Goal: Task Accomplishment & Management: Manage account settings

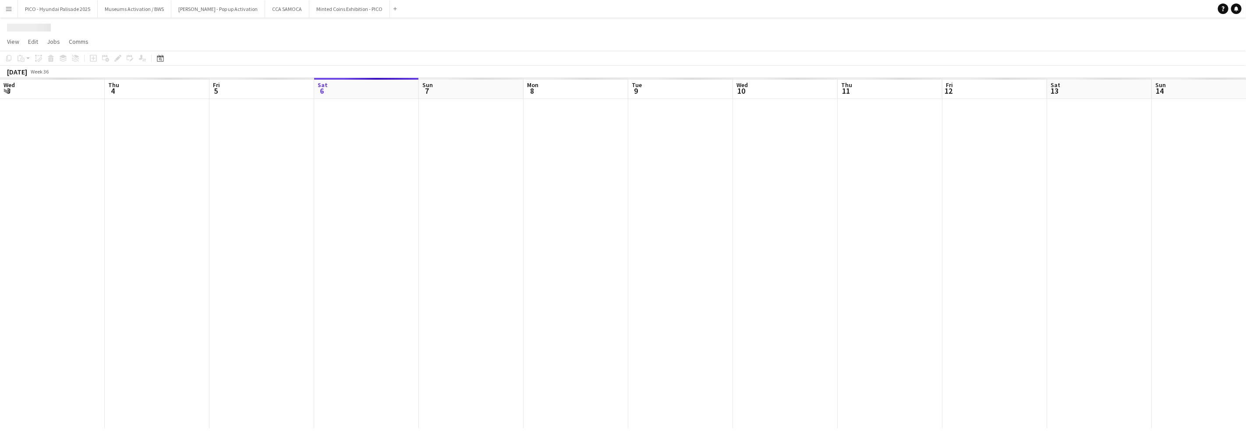
scroll to position [0, 209]
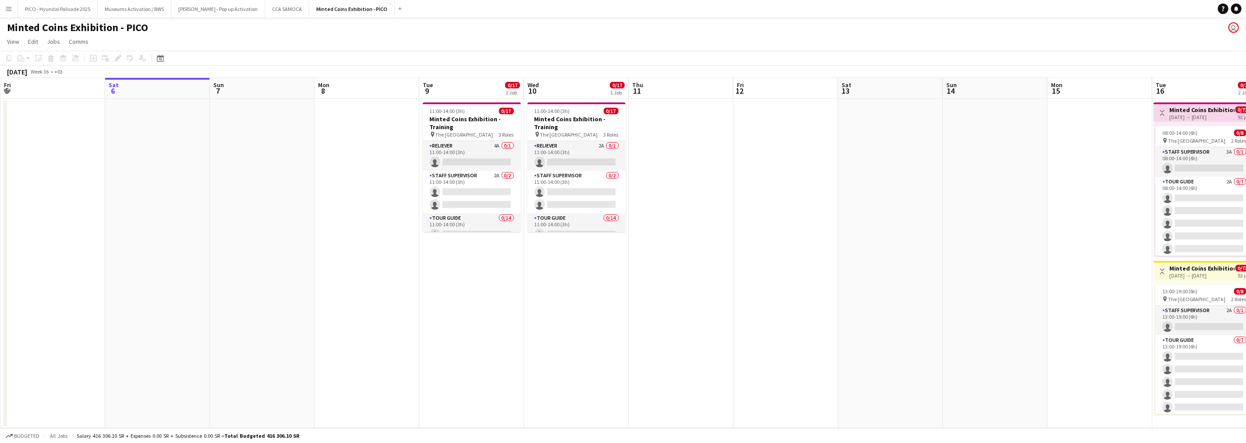
click at [716, 223] on app-date-cell at bounding box center [681, 264] width 105 height 330
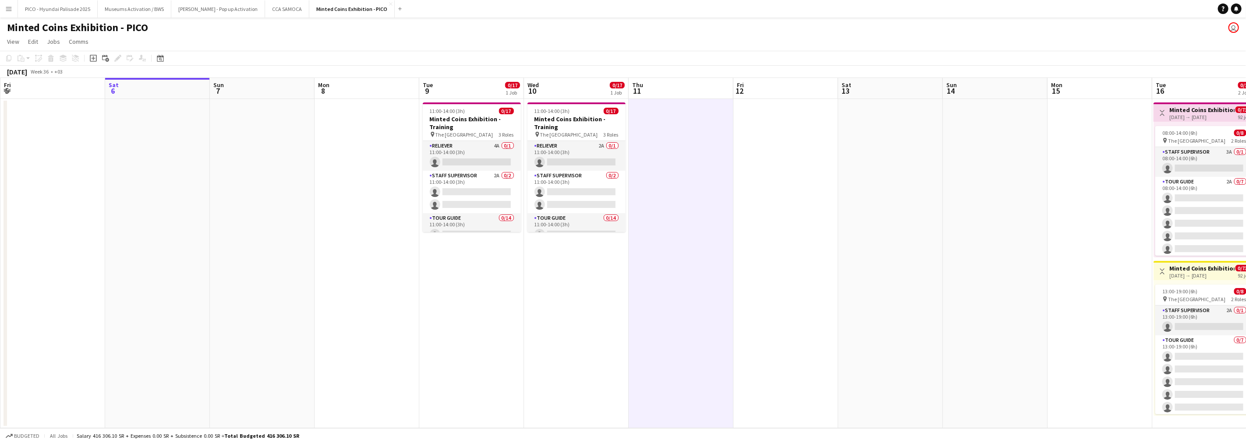
scroll to position [0, 0]
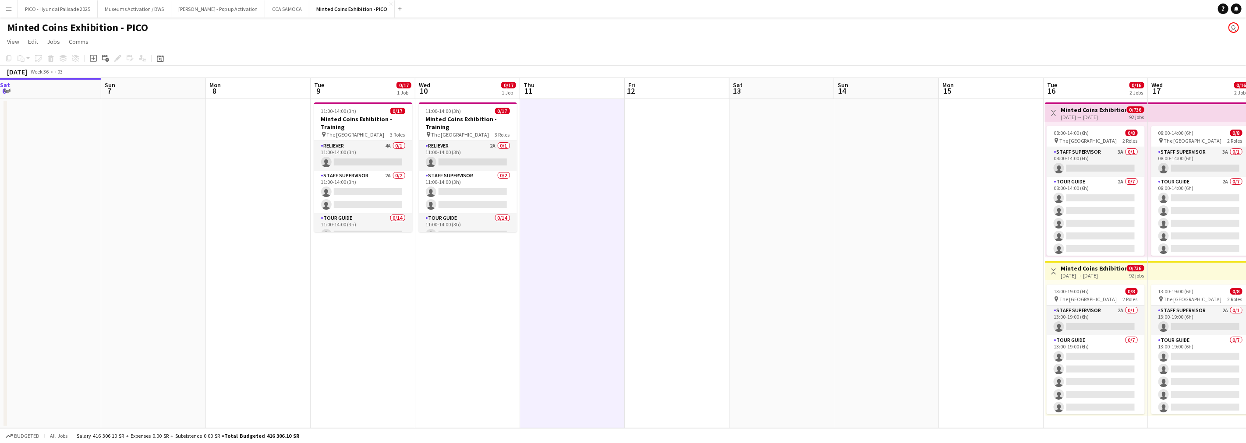
drag, startPoint x: 821, startPoint y: 212, endPoint x: 639, endPoint y: 232, distance: 183.5
click at [639, 232] on app-calendar-viewport "Wed 3 Thu 4 Fri 5 Sat 6 Sun 7 Mon 8 Tue 9 0/17 1 Job Wed 10 0/17 1 Job Thu 11 F…" at bounding box center [623, 253] width 1246 height 351
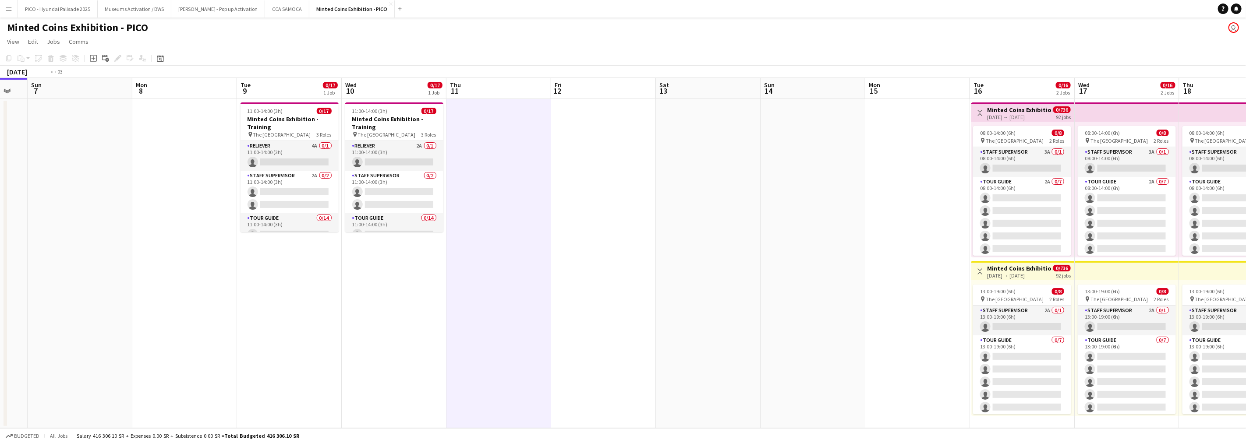
drag, startPoint x: 805, startPoint y: 224, endPoint x: 593, endPoint y: 248, distance: 212.5
click at [595, 247] on app-calendar-viewport "Thu 4 Fri 5 Sat 6 Sun 7 Mon 8 Tue 9 0/17 1 Job Wed 10 0/17 1 Job Thu 11 Fri 12 …" at bounding box center [623, 253] width 1246 height 351
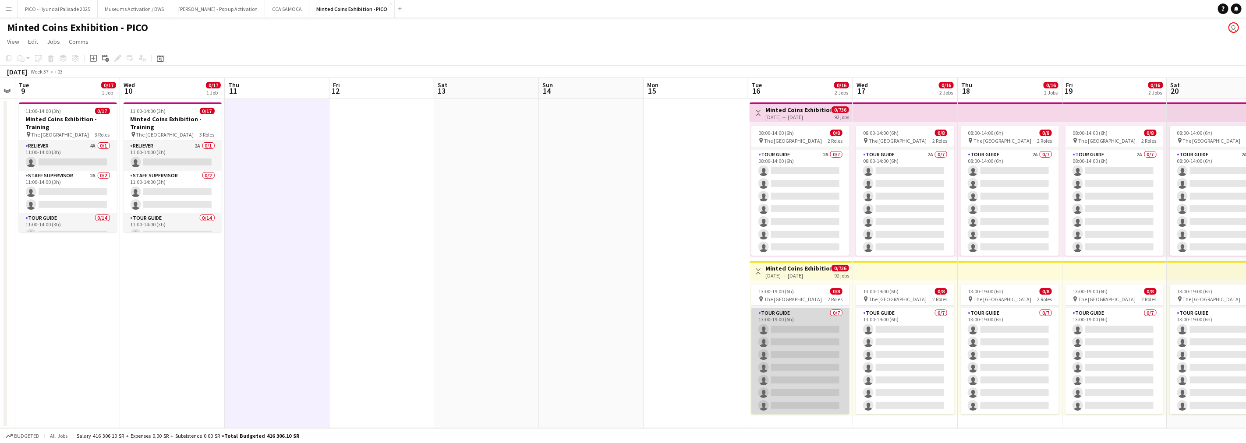
scroll to position [9, 0]
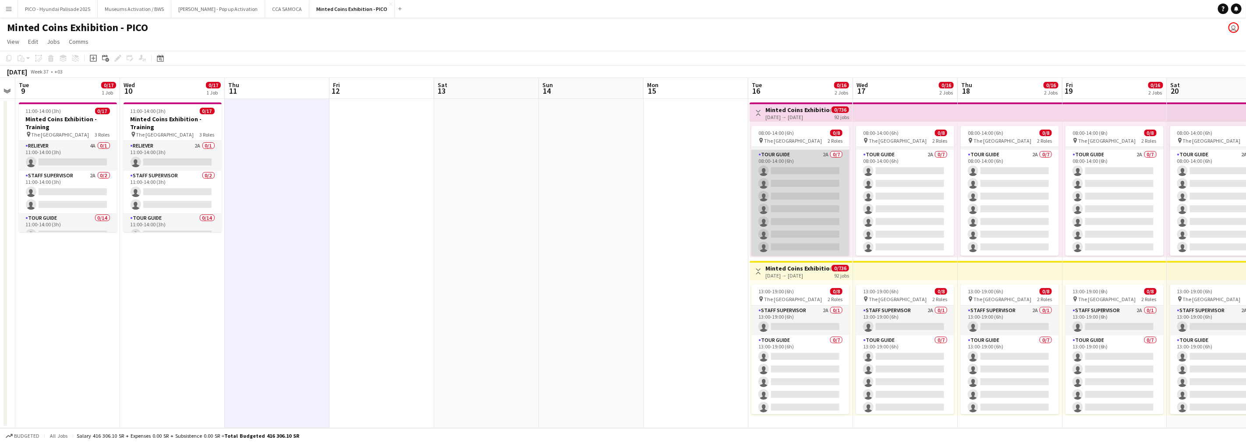
click at [767, 185] on app-card-role "Tour Guide 2A 0/7 08:00-14:00 (6h) single-neutral-actions single-neutral-action…" at bounding box center [801, 203] width 98 height 106
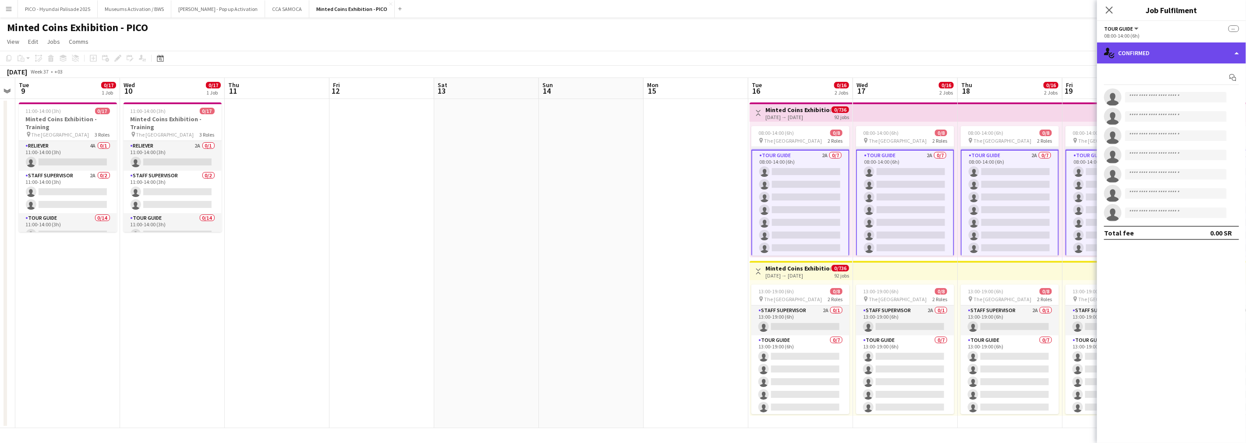
click at [1220, 47] on div "single-neutral-actions-check-2 Confirmed" at bounding box center [1171, 53] width 149 height 21
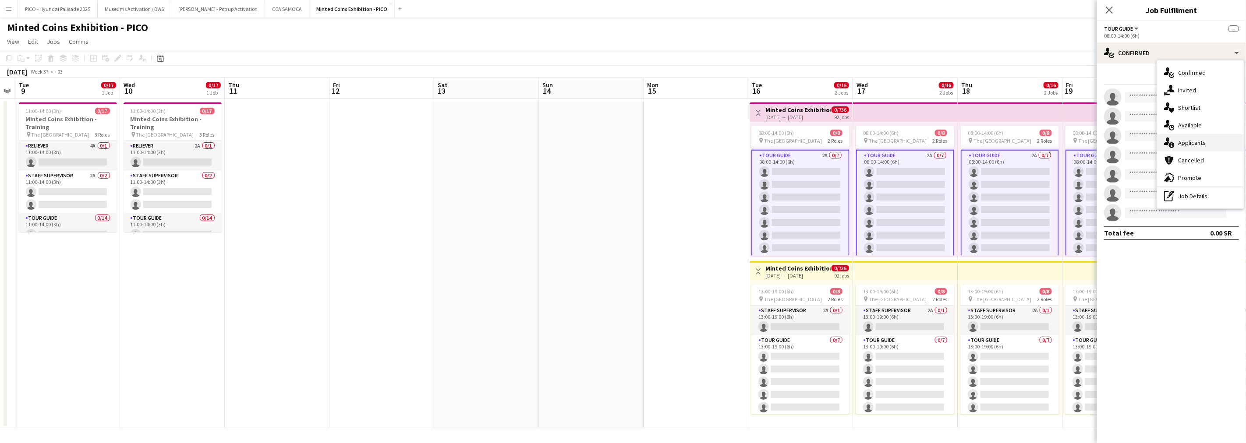
click at [1202, 141] on span "Applicants" at bounding box center [1192, 143] width 28 height 8
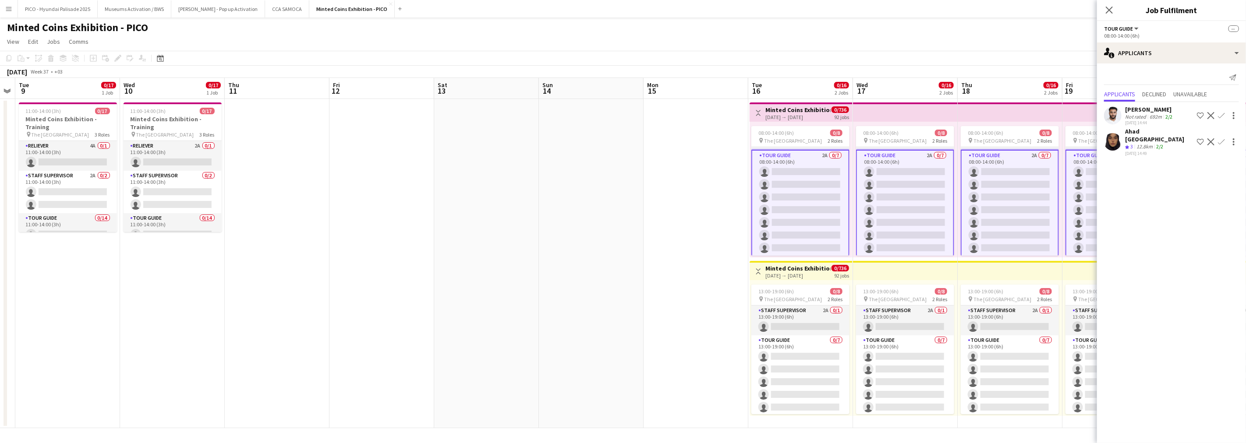
click at [1146, 126] on div "[PERSON_NAME] Not rated 692m 2/2 [DATE] 14:44 Shortlist crew Decline Confirm Ah…" at bounding box center [1171, 130] width 149 height 56
click at [1145, 143] on div "12.8km" at bounding box center [1145, 146] width 20 height 7
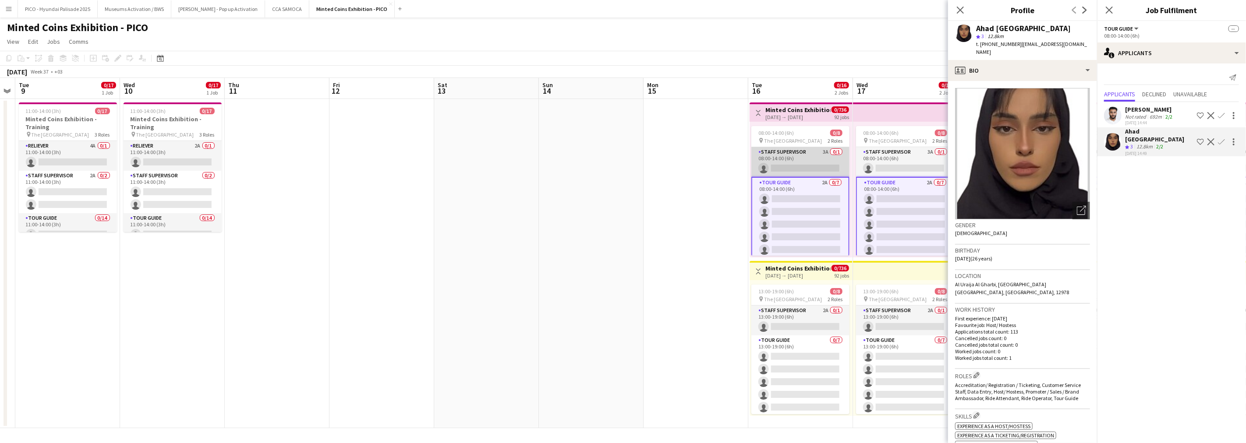
click at [791, 165] on app-card-role "Staff Supervisor 3A 0/1 08:00-14:00 (6h) single-neutral-actions" at bounding box center [801, 162] width 98 height 30
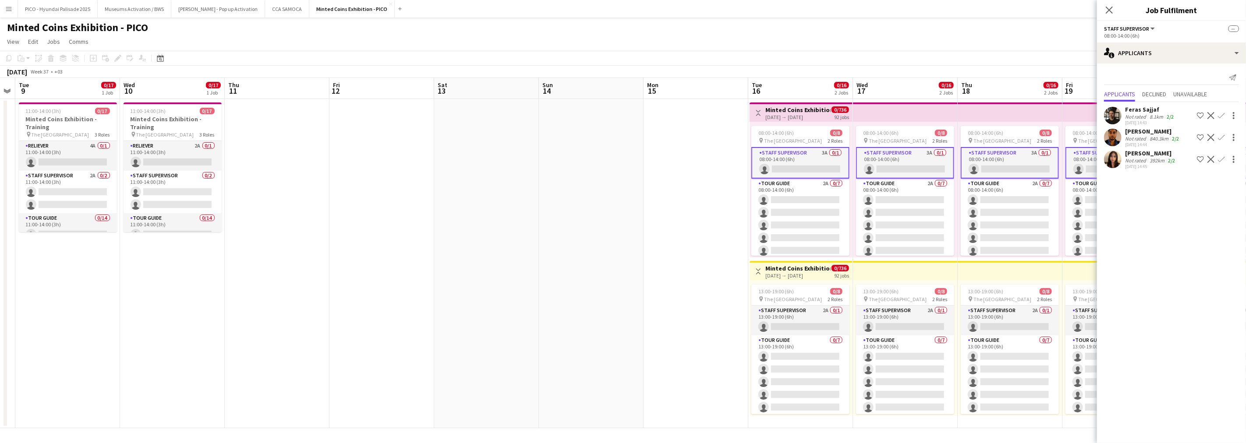
click at [1127, 135] on div "Not rated" at bounding box center [1136, 138] width 23 height 7
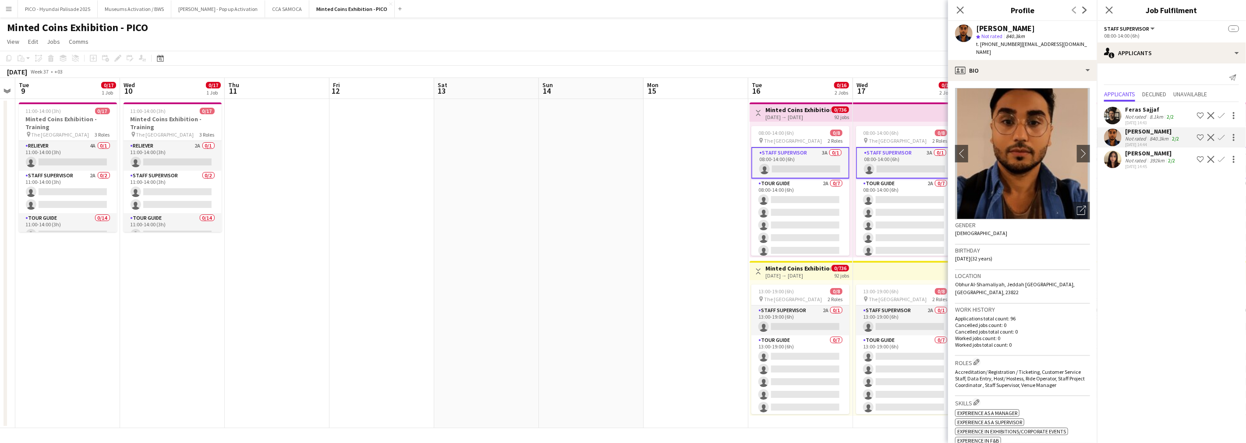
click at [1124, 116] on div "Feras Sajjaf Not rated 8.1km 2/2 [DATE] 14:43 Shortlist crew Decline Confirm" at bounding box center [1171, 116] width 149 height 20
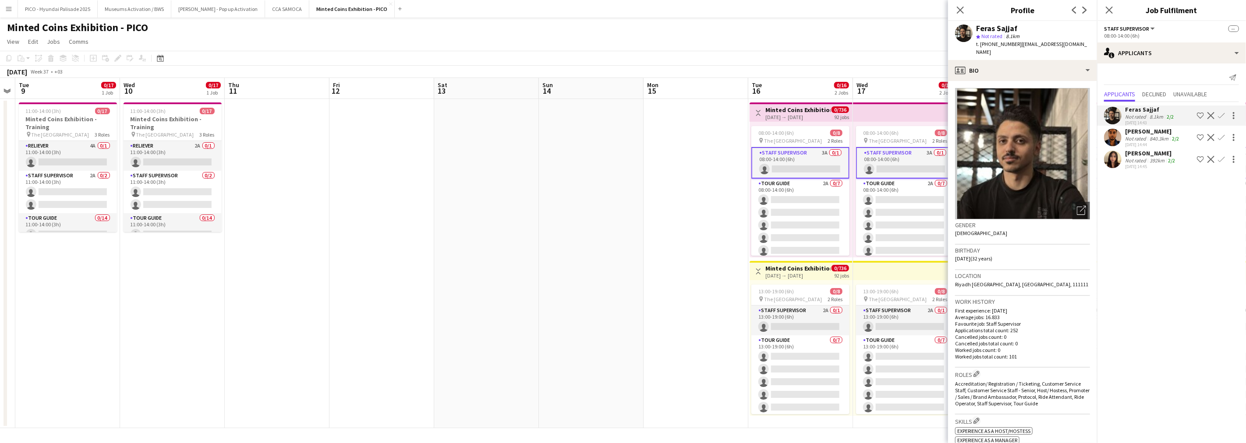
click at [1144, 152] on div "[PERSON_NAME]" at bounding box center [1151, 153] width 52 height 8
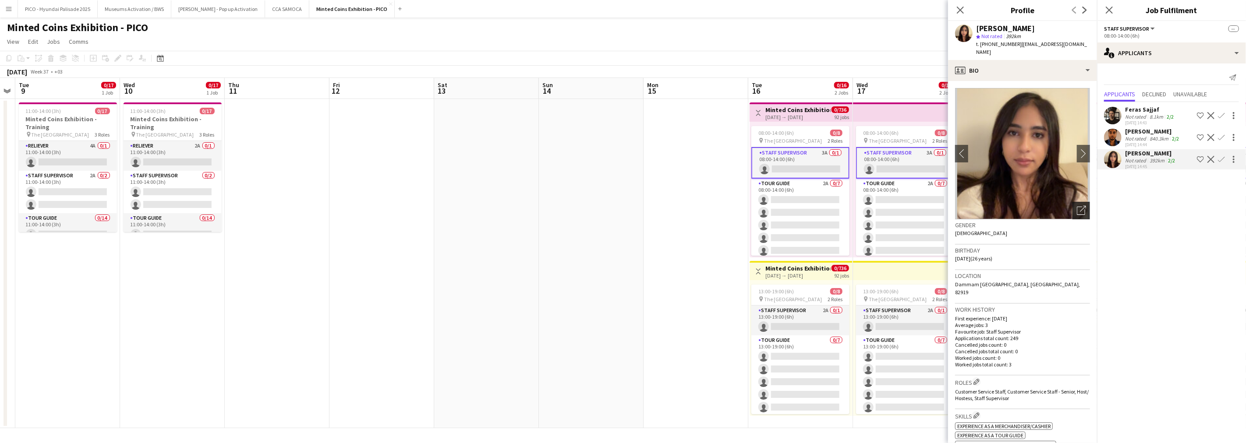
click at [1077, 206] on icon "Open photos pop-in" at bounding box center [1081, 210] width 9 height 9
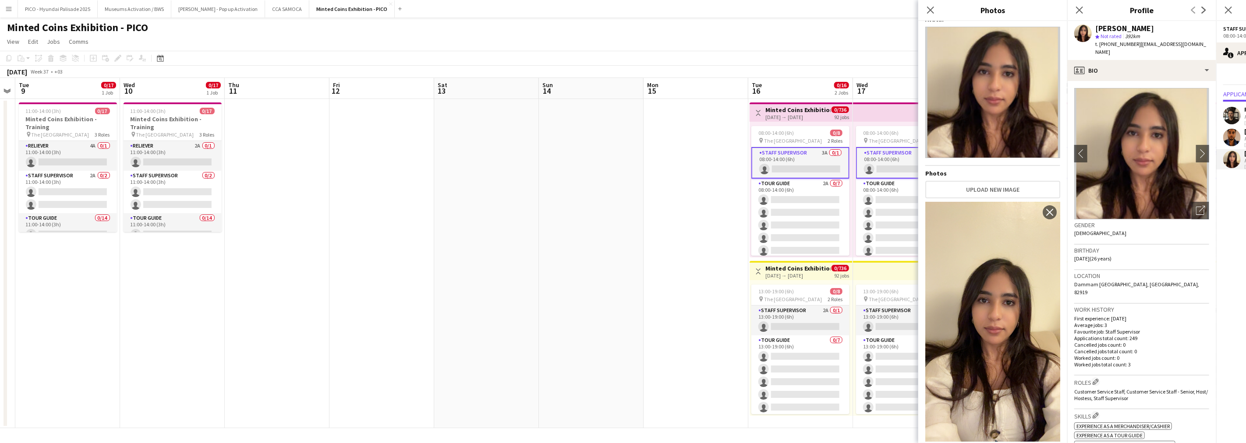
click at [1170, 285] on div "Location [GEOGRAPHIC_DATA] [GEOGRAPHIC_DATA], [GEOGRAPHIC_DATA], 82919" at bounding box center [1142, 287] width 135 height 34
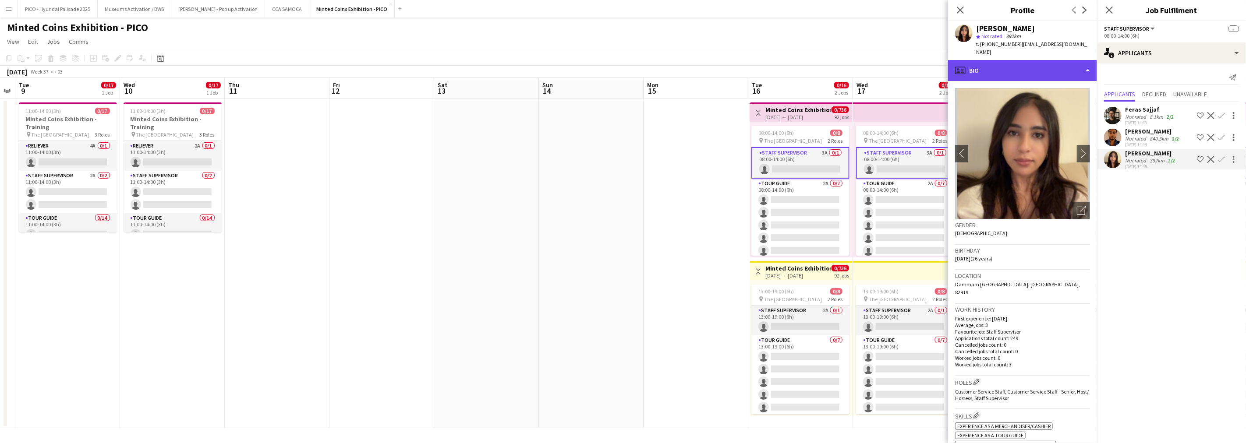
click at [1040, 63] on div "profile Bio" at bounding box center [1022, 70] width 149 height 21
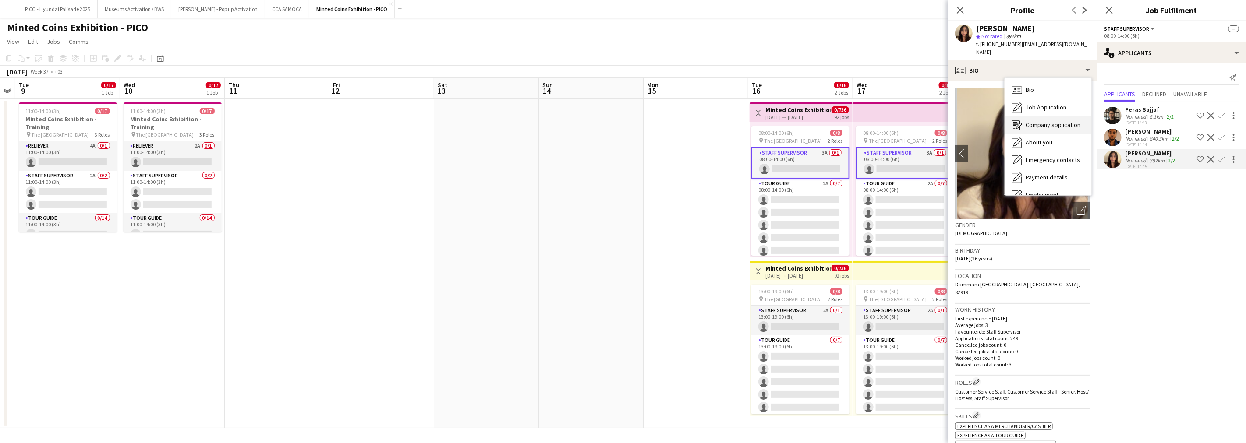
click at [1036, 118] on div "Company application Company application" at bounding box center [1048, 126] width 87 height 18
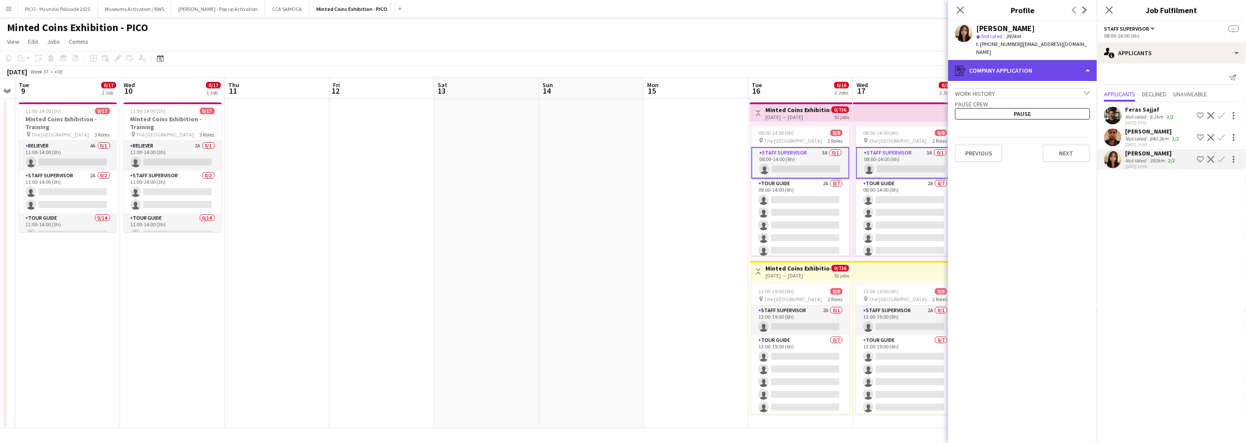
click at [1029, 64] on div "register Company application" at bounding box center [1022, 70] width 149 height 21
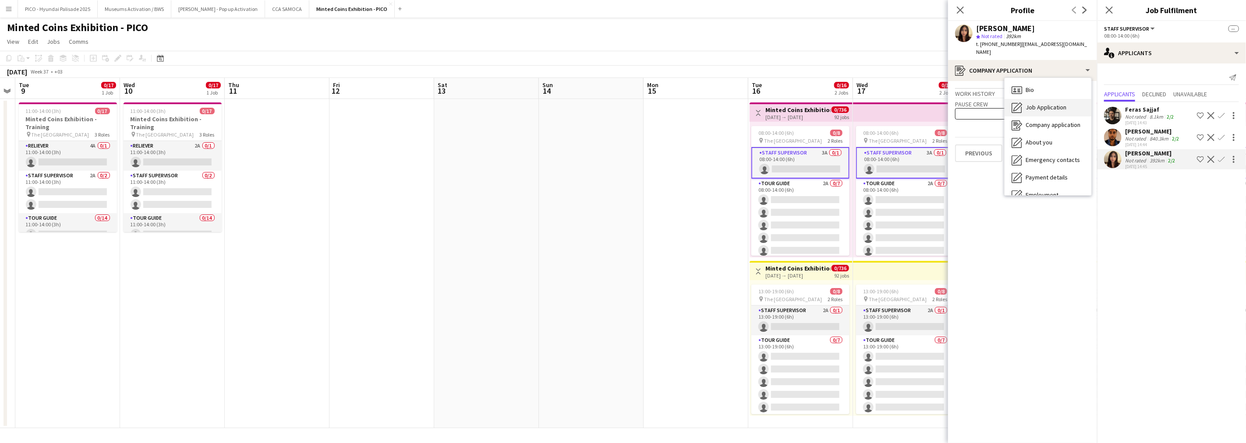
click at [1038, 106] on span "Job Application" at bounding box center [1046, 107] width 41 height 8
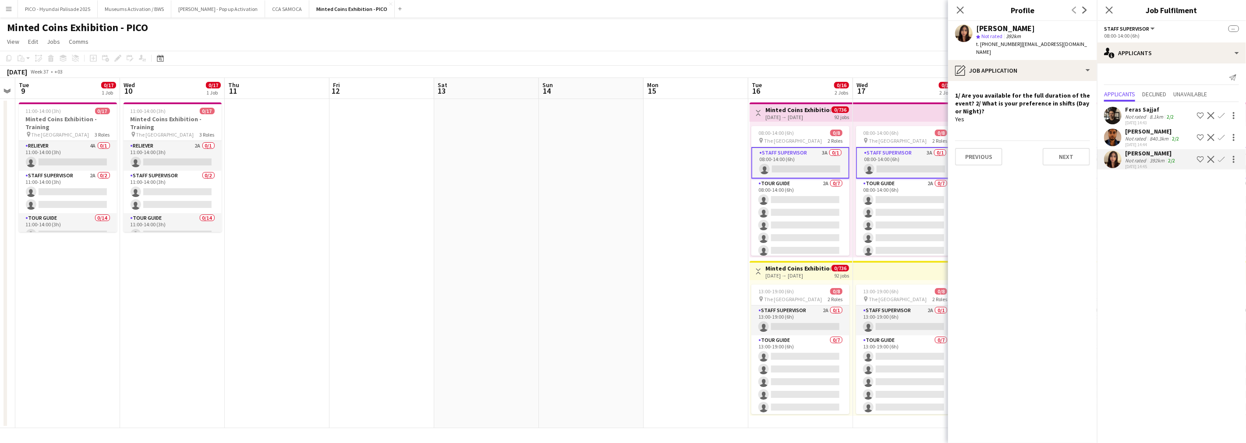
click at [1037, 114] on h4 "1/ Are you available for the full duration of the event? 2/ What is your prefer…" at bounding box center [1022, 104] width 135 height 24
click at [1041, 68] on div "pencil4 Job Application" at bounding box center [1022, 70] width 149 height 21
click at [1116, 132] on app-user-avatar at bounding box center [1113, 138] width 18 height 18
click at [1149, 116] on div "8.1km" at bounding box center [1156, 116] width 17 height 7
click at [792, 321] on app-card-role "Staff Supervisor 2A 0/1 13:00-19:00 (6h) single-neutral-actions" at bounding box center [801, 321] width 98 height 30
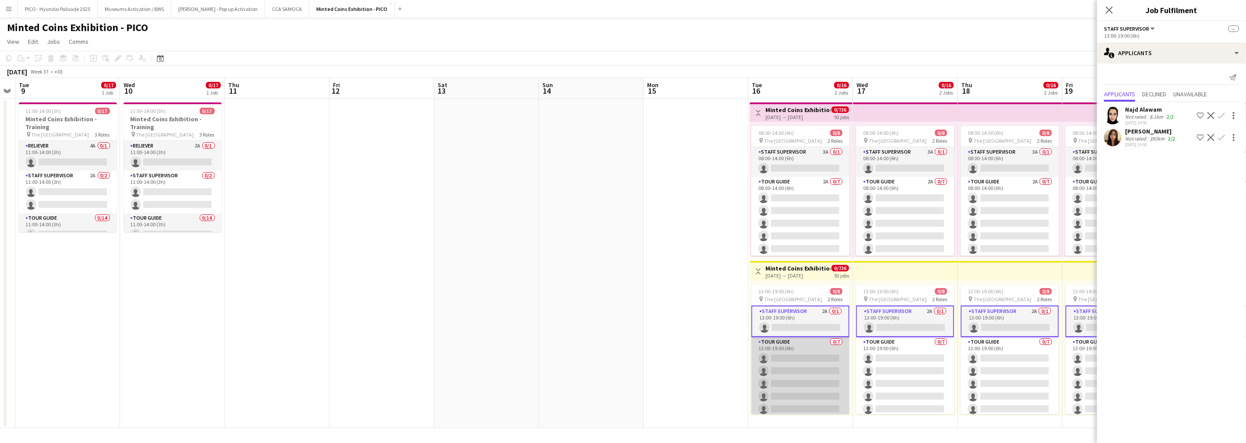
click at [778, 358] on app-card-role "Tour Guide 0/7 13:00-19:00 (6h) single-neutral-actions single-neutral-actions s…" at bounding box center [801, 390] width 98 height 106
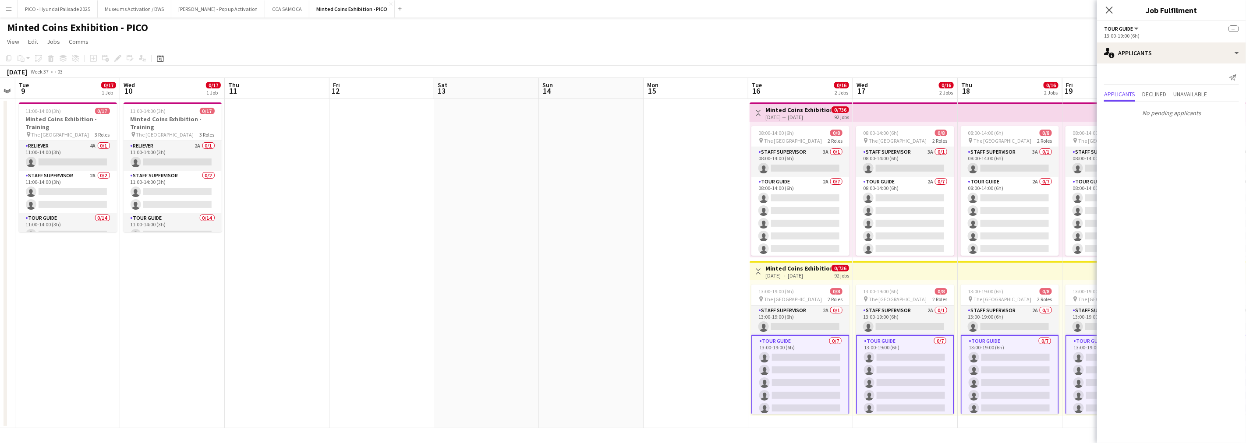
click at [847, 46] on app-page-menu "View Day view expanded Day view collapsed Month view Date picker Jump to [DATE]…" at bounding box center [623, 42] width 1246 height 17
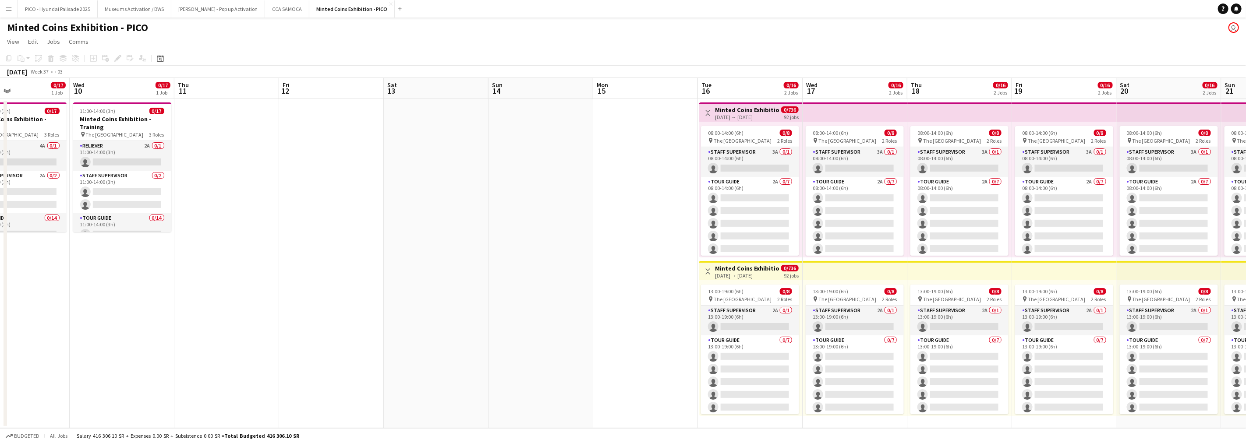
drag, startPoint x: 844, startPoint y: 218, endPoint x: 688, endPoint y: 204, distance: 156.2
click at [688, 204] on app-calendar-viewport "Sat 6 Sun 7 Mon 8 Tue 9 0/17 1 Job Wed 10 0/17 1 Job Thu 11 Fri 12 Sat 13 Sun 1…" at bounding box center [623, 253] width 1246 height 351
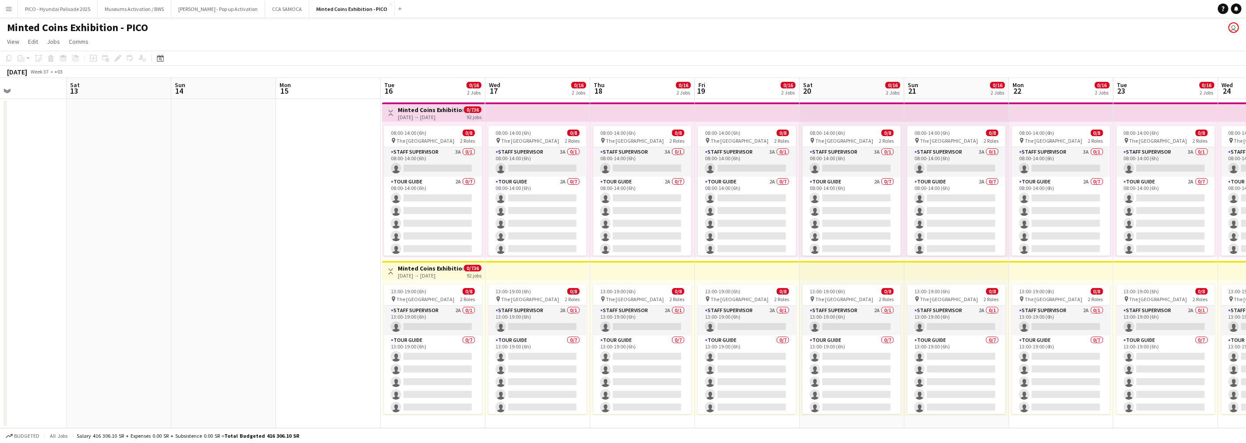
drag, startPoint x: 735, startPoint y: 182, endPoint x: 651, endPoint y: 186, distance: 84.6
click at [647, 187] on app-calendar-viewport "Tue 9 0/17 1 Job Wed 10 0/17 1 Job Thu 11 Fri 12 Sat 13 Sun 14 Mon 15 Tue 16 0/…" at bounding box center [623, 253] width 1246 height 351
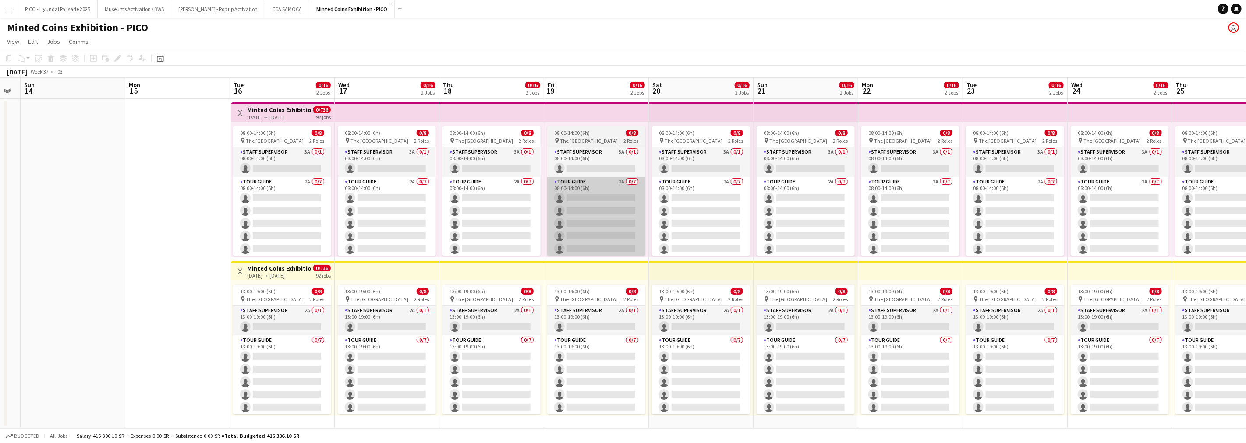
drag, startPoint x: 713, startPoint y: 176, endPoint x: 625, endPoint y: 192, distance: 89.6
click at [621, 193] on app-calendar-viewport "Thu 11 Fri 12 Sat 13 Sun 14 Mon 15 Tue 16 0/16 2 Jobs Wed 17 0/16 2 Jobs Thu 18…" at bounding box center [623, 253] width 1246 height 351
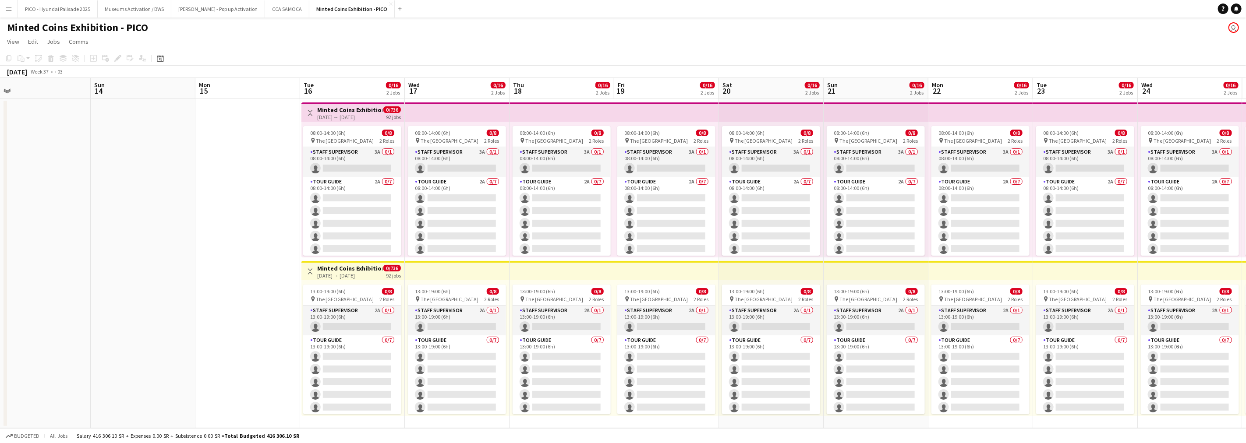
drag, startPoint x: 143, startPoint y: 226, endPoint x: 205, endPoint y: 201, distance: 66.2
click at [211, 199] on app-calendar-viewport "Thu 11 Fri 12 Sat 13 Sun 14 Mon 15 Tue 16 0/16 2 Jobs Wed 17 0/16 2 Jobs Thu 18…" at bounding box center [623, 253] width 1246 height 351
